Goal: Ask a question

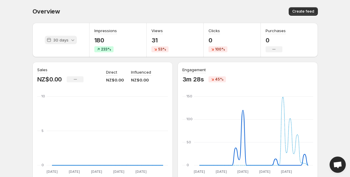
click at [65, 40] on p "30 days" at bounding box center [60, 40] width 15 height 6
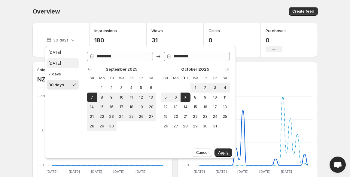
click at [61, 65] on div "[DATE]" at bounding box center [54, 63] width 13 height 6
type input "**********"
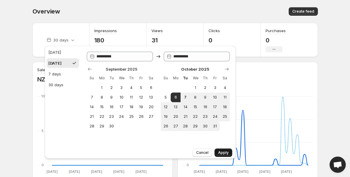
click at [229, 153] on button "Apply" at bounding box center [224, 153] width 18 height 8
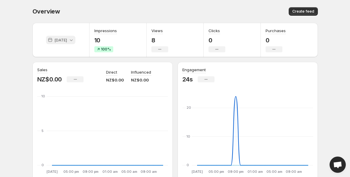
click at [54, 40] on p "[DATE]" at bounding box center [60, 40] width 13 height 6
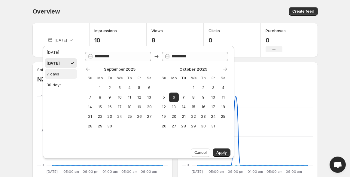
click at [63, 73] on button "7 days" at bounding box center [61, 74] width 32 height 10
type input "**********"
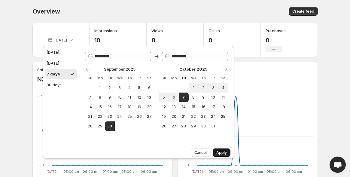
click at [226, 154] on span "Apply" at bounding box center [222, 152] width 11 height 5
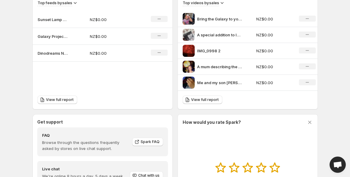
scroll to position [284, 0]
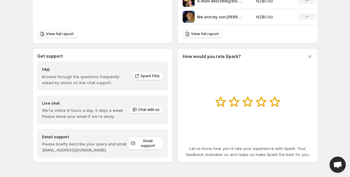
click at [145, 112] on span "Chat with us" at bounding box center [148, 109] width 21 height 5
click at [138, 110] on span "Chat with us" at bounding box center [148, 109] width 21 height 5
click at [147, 143] on span "Email support" at bounding box center [148, 144] width 23 height 10
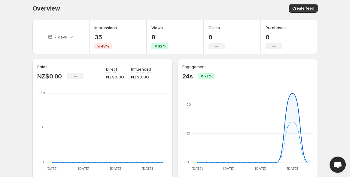
scroll to position [0, 0]
